Goal: Task Accomplishment & Management: Use online tool/utility

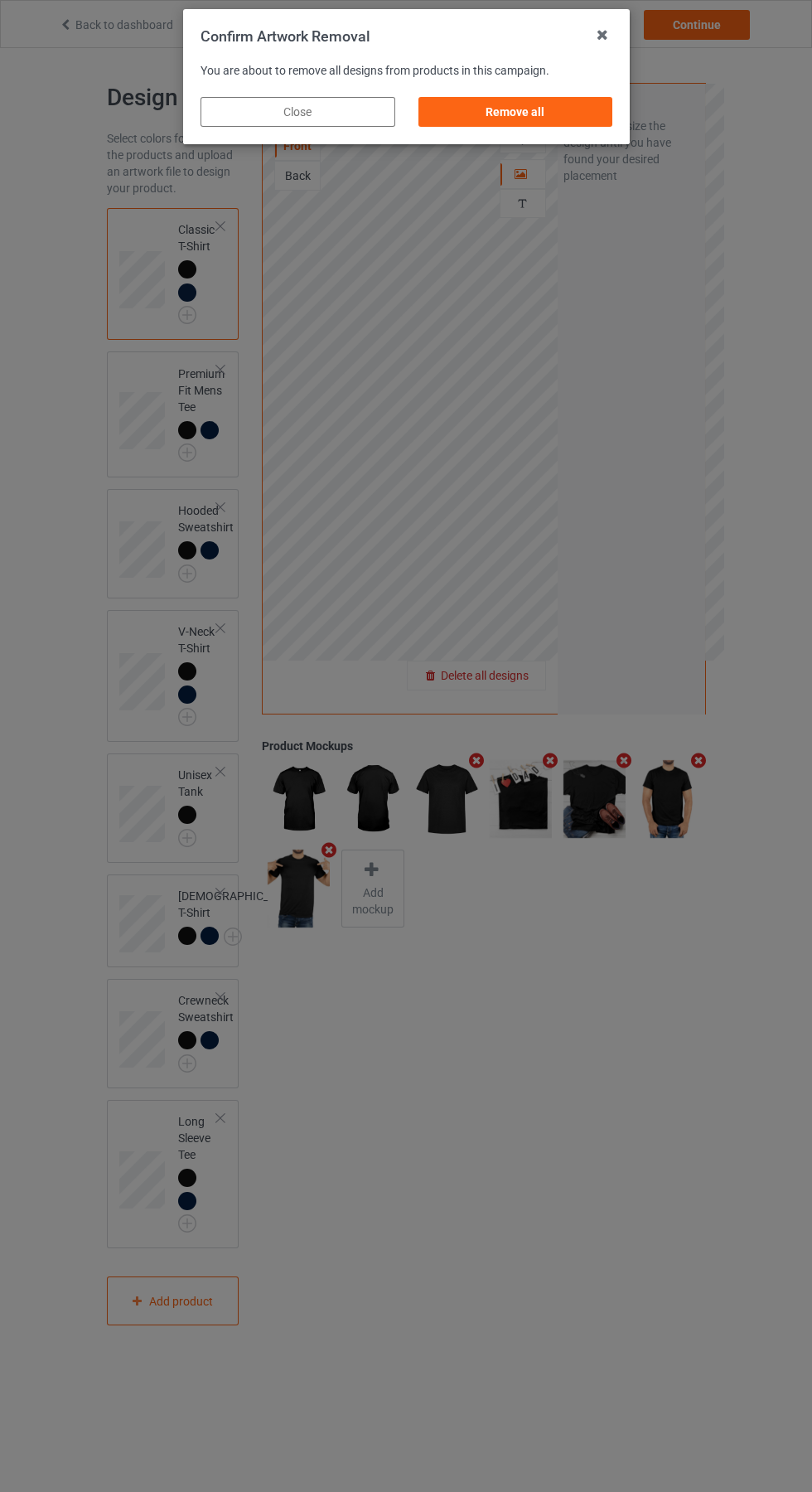
click at [530, 125] on div "Remove all" at bounding box center [515, 112] width 195 height 30
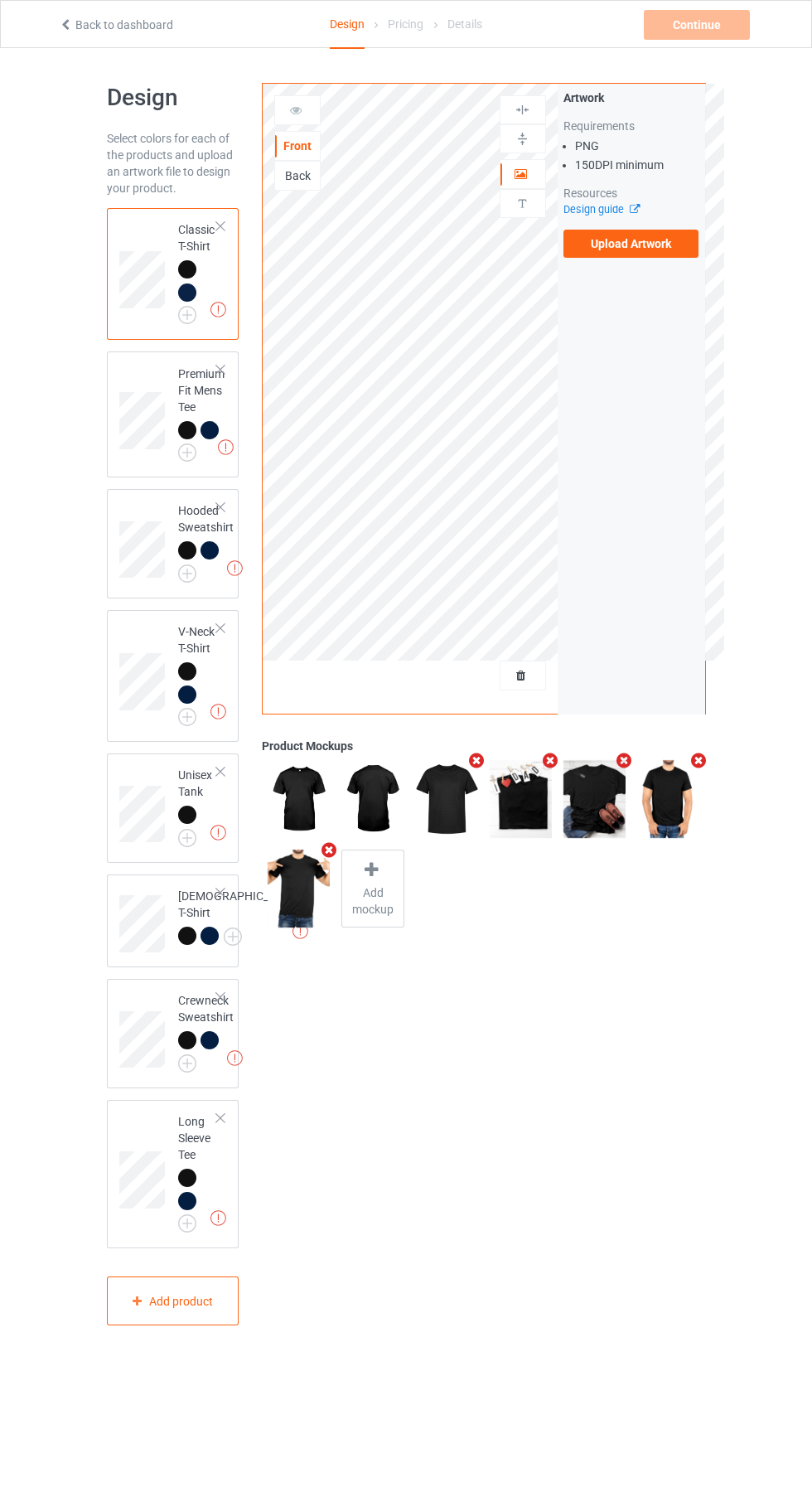
click at [644, 247] on label "Upload Artwork" at bounding box center [631, 244] width 136 height 28
click at [0, 0] on input "Upload Artwork" at bounding box center [0, 0] width 0 height 0
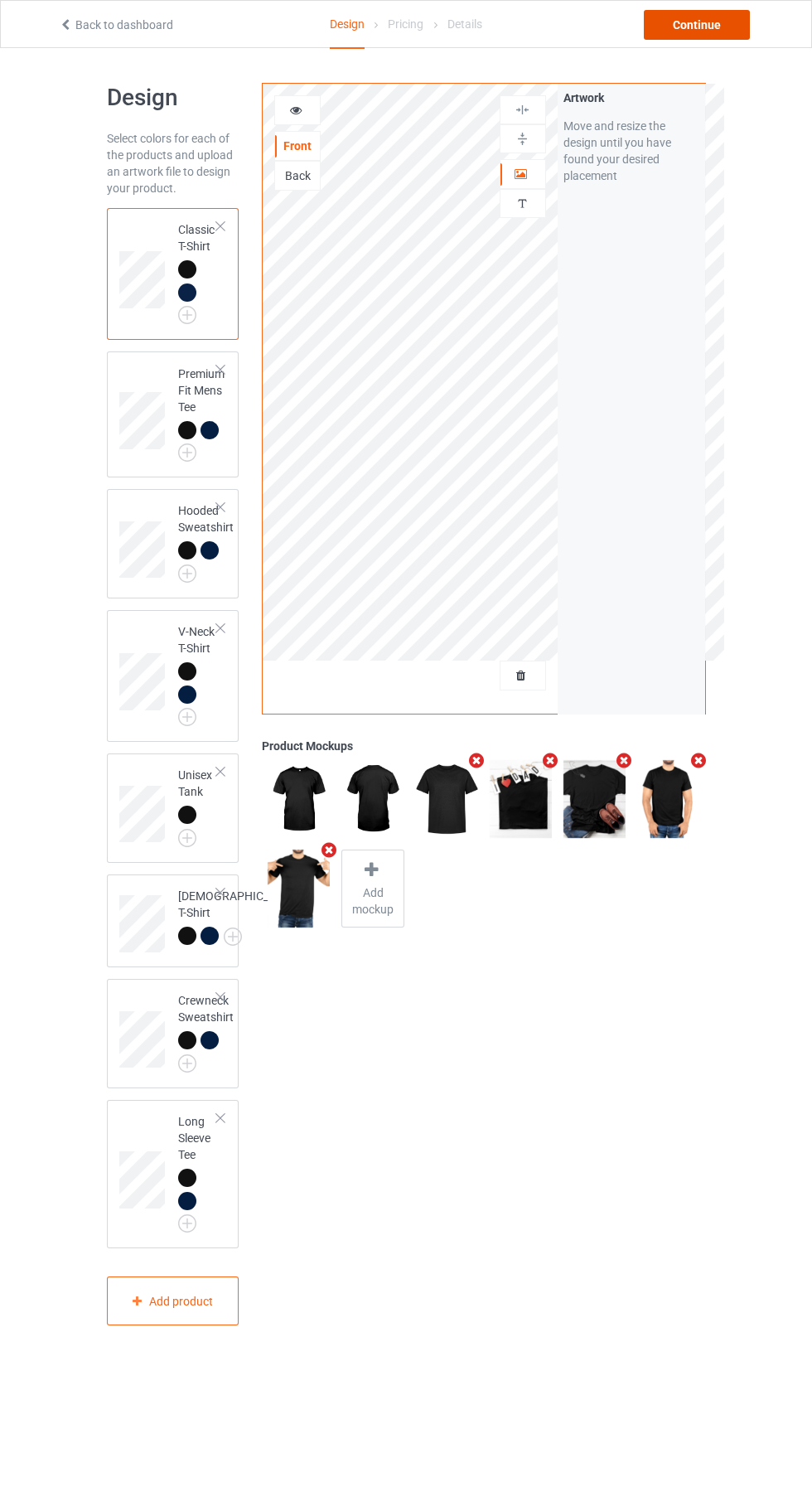
click at [708, 26] on div "Continue" at bounding box center [696, 25] width 106 height 30
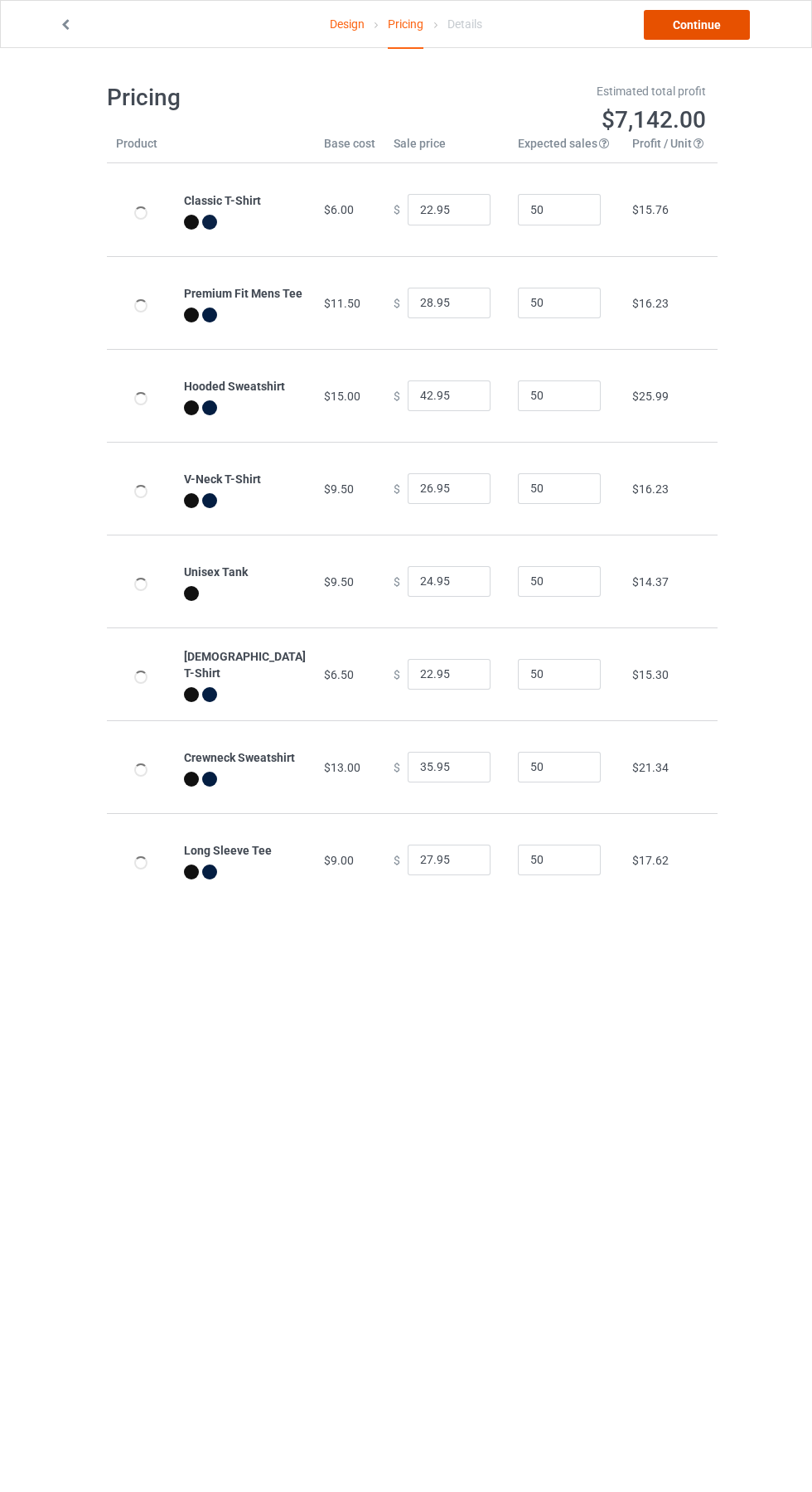
click at [715, 26] on link "Continue" at bounding box center [696, 25] width 106 height 30
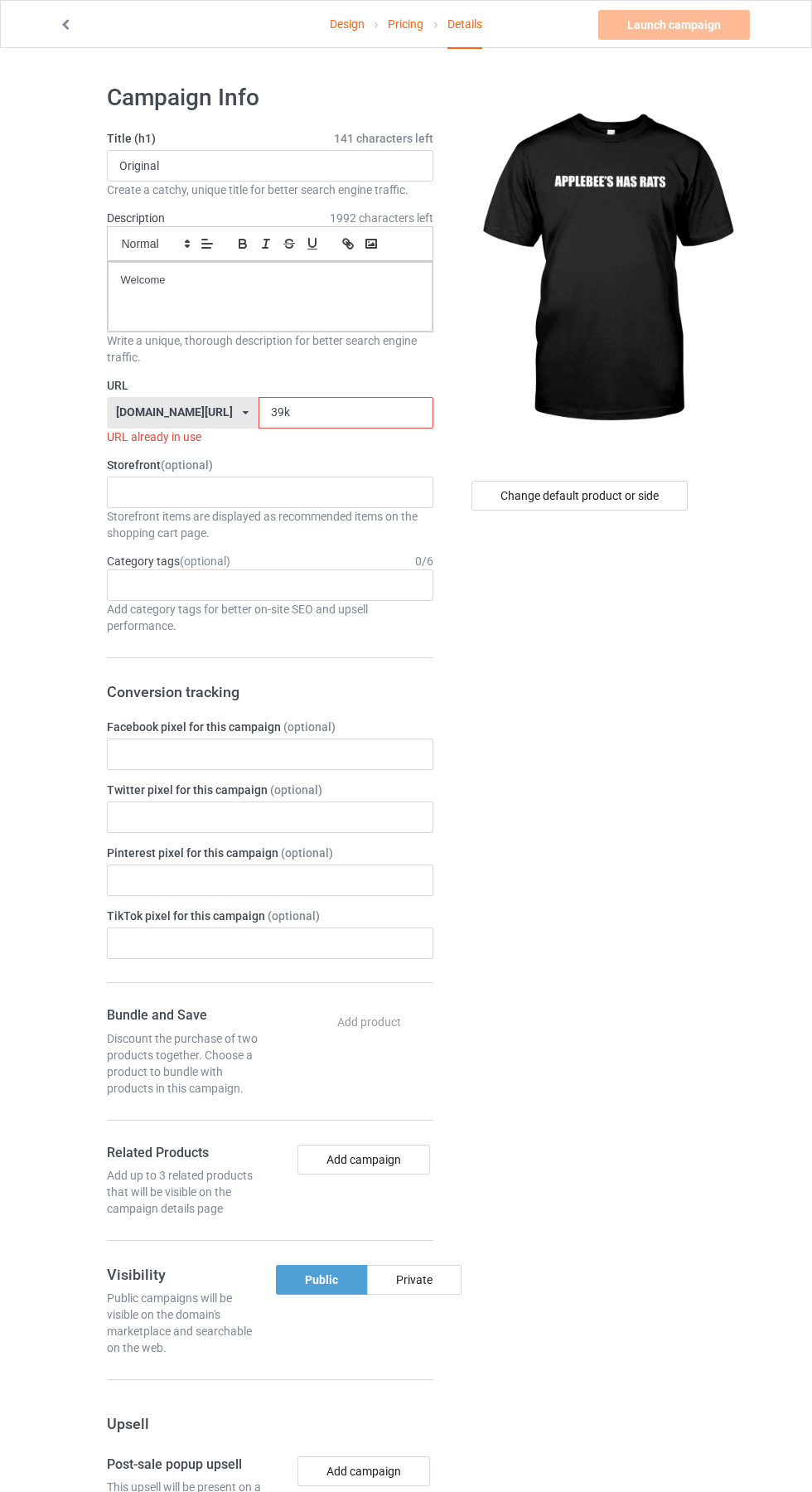
click at [352, 389] on label "URL" at bounding box center [269, 385] width 326 height 17
click at [321, 410] on input "39k" at bounding box center [345, 413] width 175 height 32
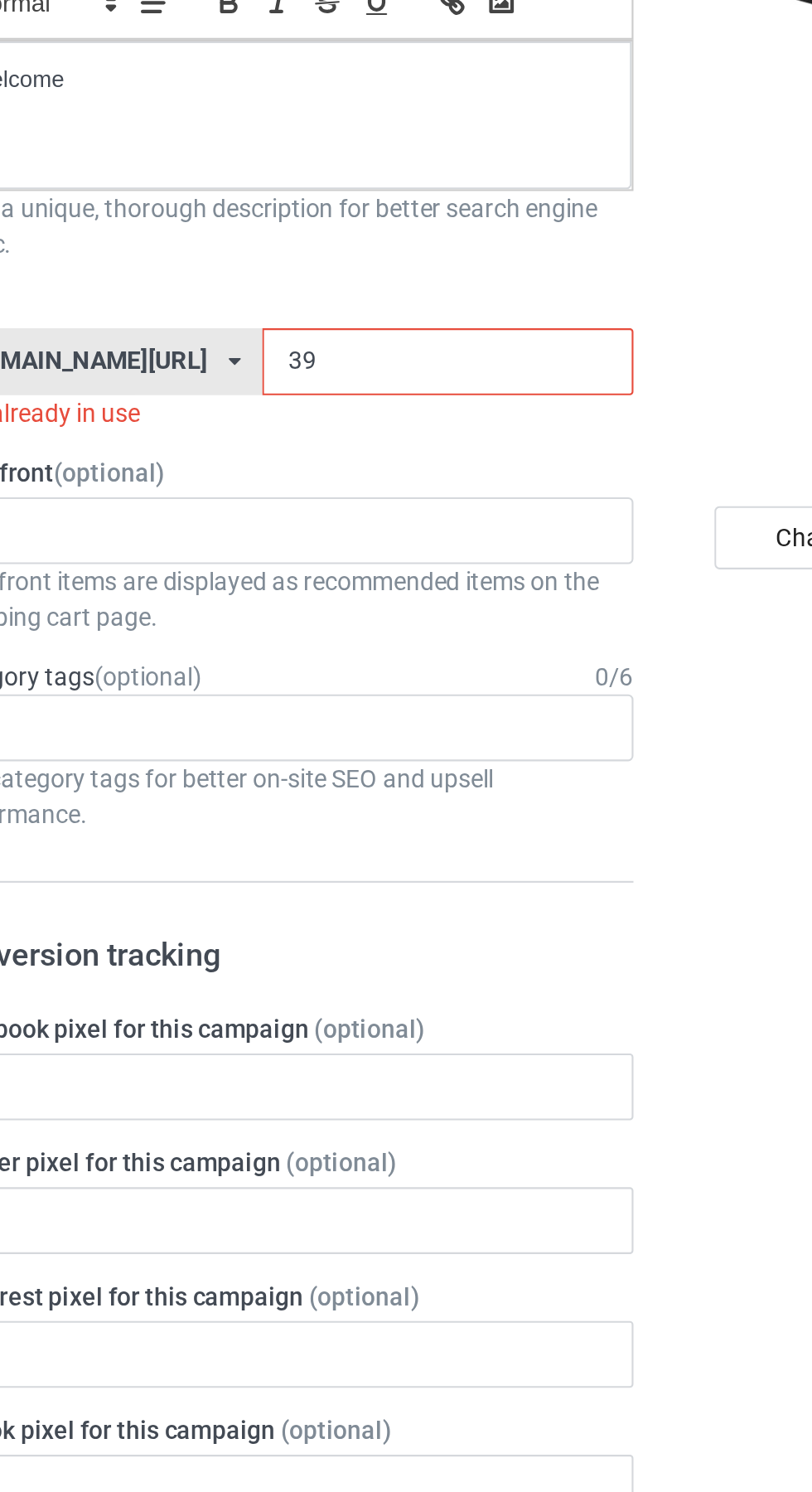
type input "3"
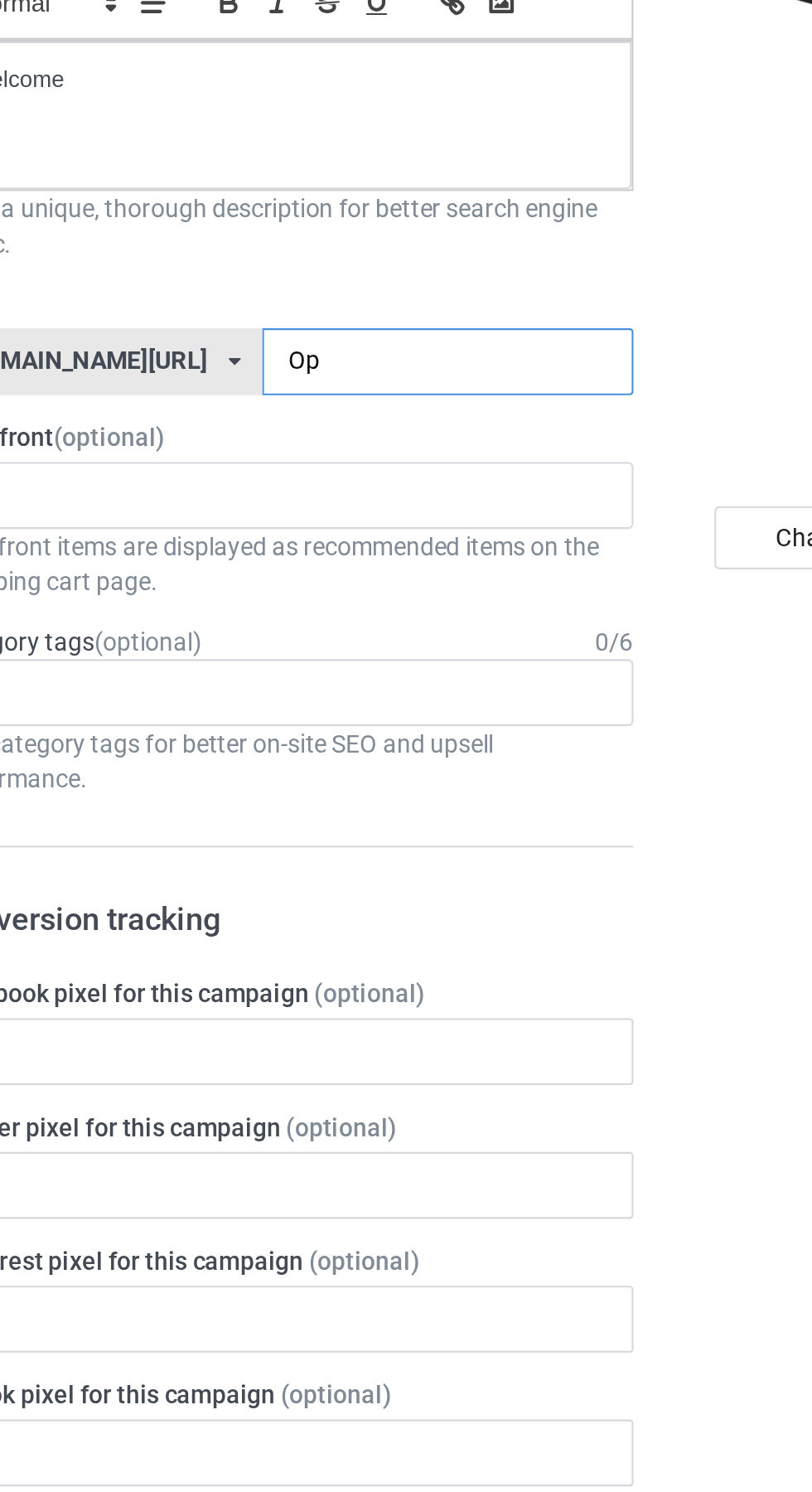
type input "Oph"
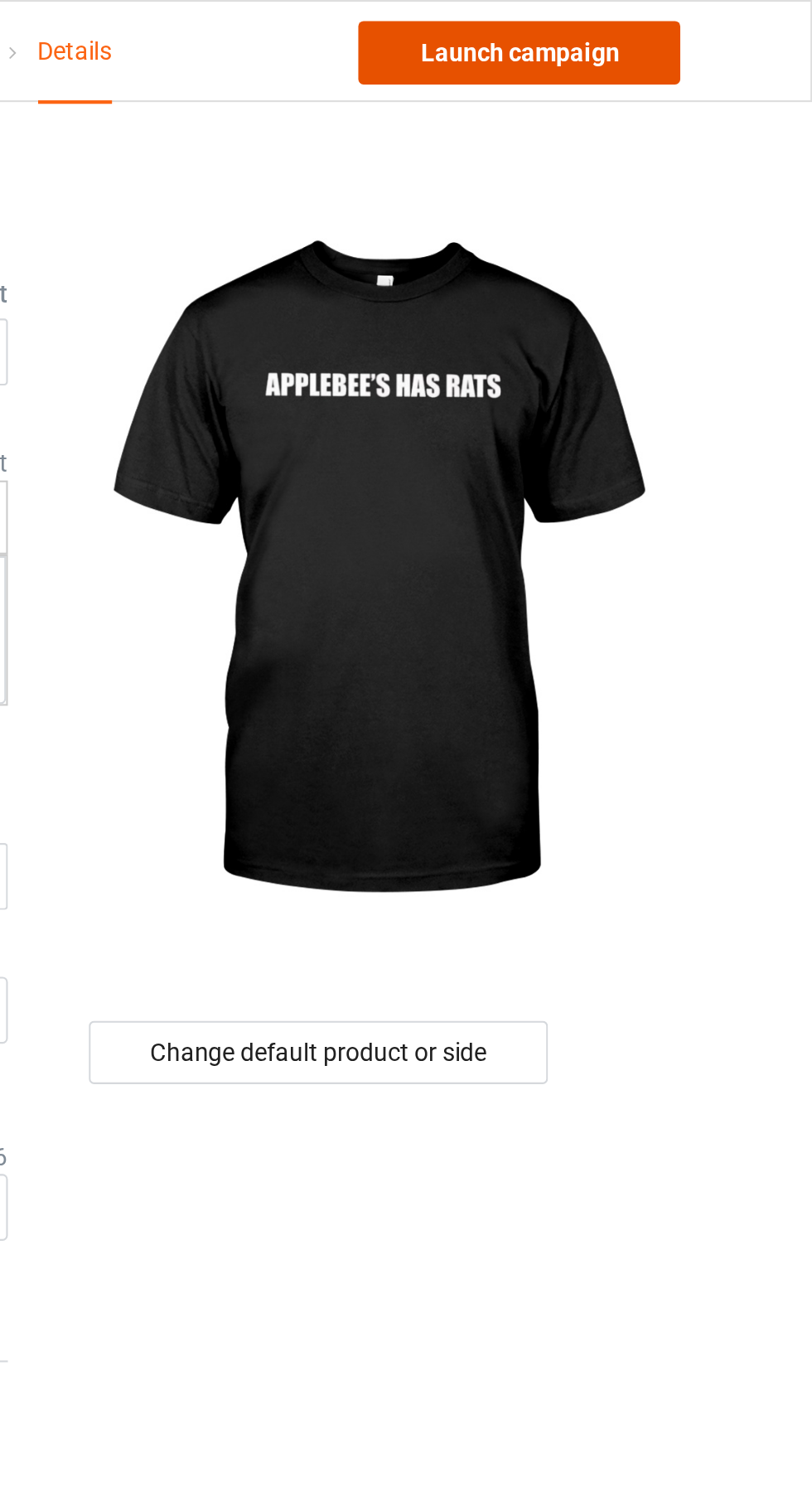
click at [700, 23] on link "Launch campaign" at bounding box center [674, 25] width 152 height 30
